Goal: Navigation & Orientation: Understand site structure

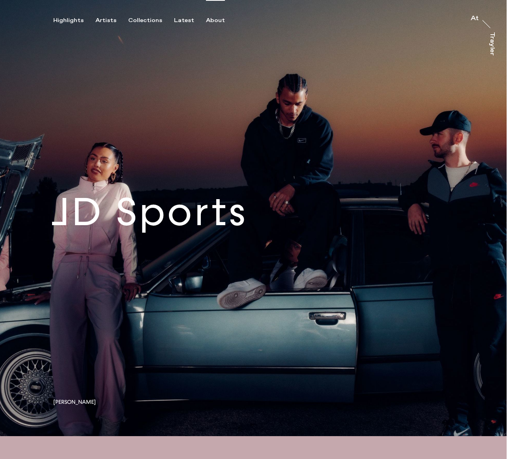
click at [209, 17] on div "About" at bounding box center [215, 20] width 19 height 7
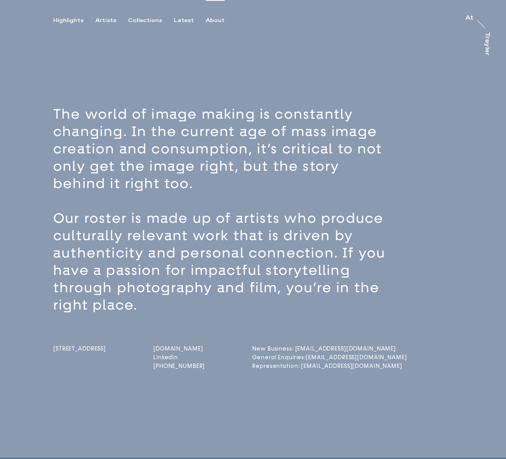
click at [177, 350] on link "[DOMAIN_NAME]" at bounding box center [179, 349] width 52 height 7
click at [183, 21] on div "Latest" at bounding box center [184, 20] width 20 height 7
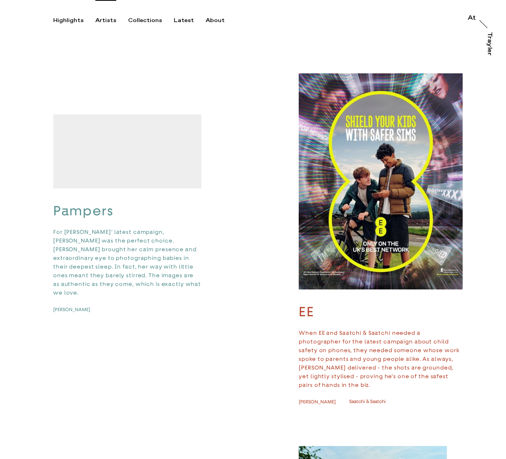
click at [110, 21] on div "Artists" at bounding box center [105, 20] width 21 height 7
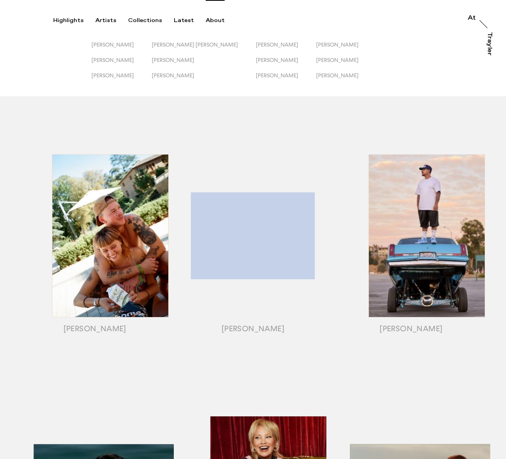
click at [211, 22] on div "About" at bounding box center [215, 20] width 19 height 7
